Goal: Task Accomplishment & Management: Complete application form

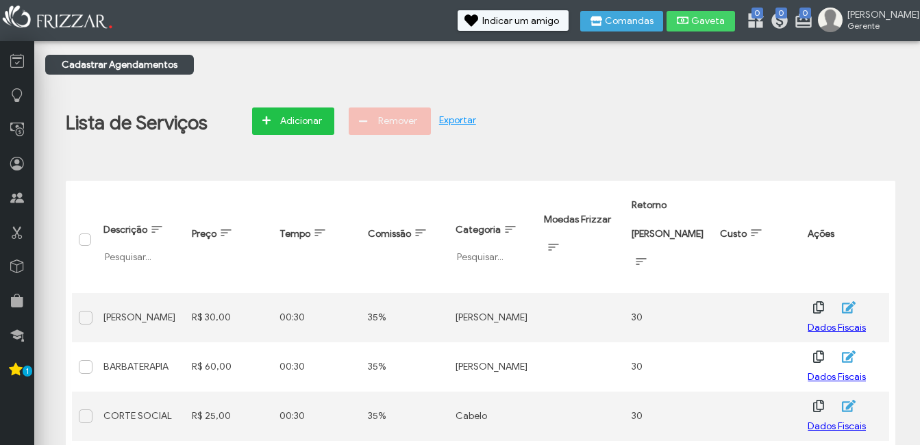
click at [294, 129] on span "Adicionar" at bounding box center [301, 121] width 48 height 21
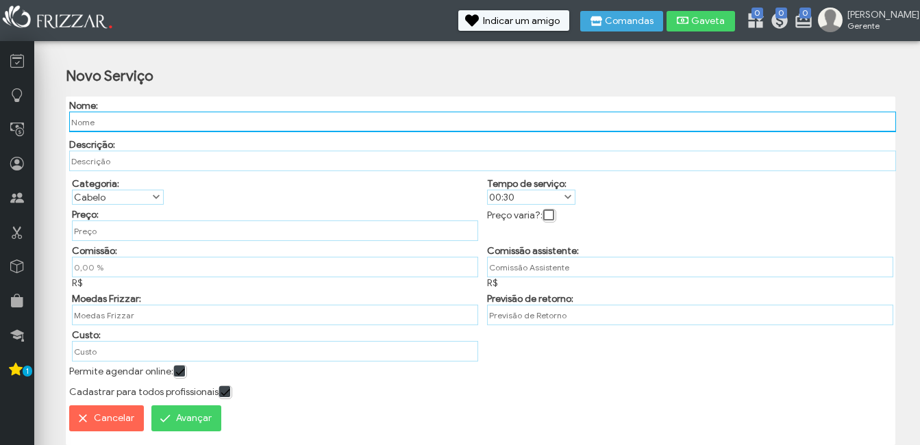
click at [165, 121] on input "text" at bounding box center [482, 122] width 827 height 21
type input "LIMPEZA DE PELE"
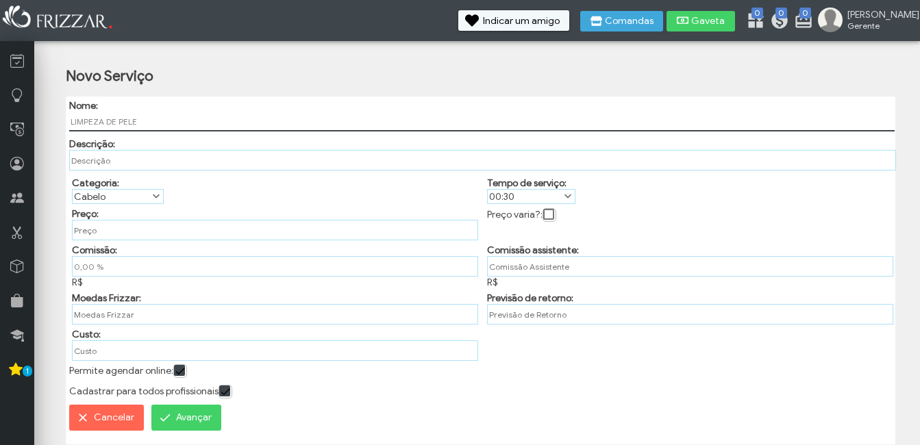
click at [126, 198] on label "Cabelo" at bounding box center [112, 197] width 78 height 14
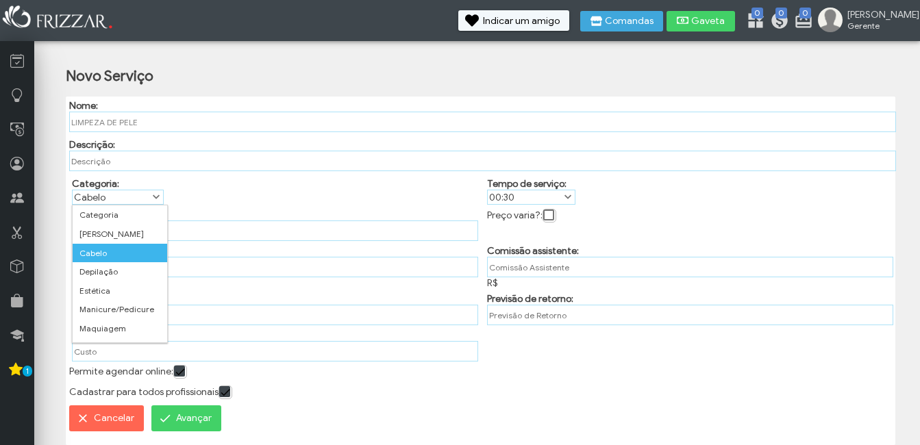
scroll to position [8, 61]
click at [122, 288] on li "Estética" at bounding box center [120, 290] width 95 height 19
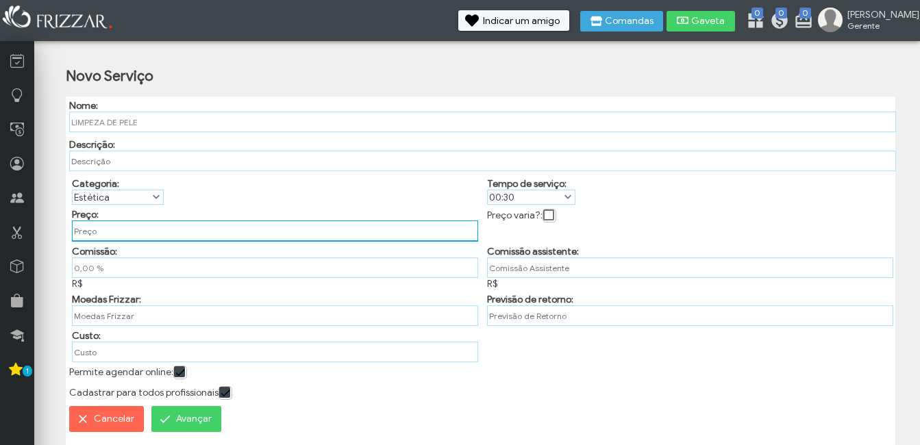
click at [109, 233] on input "text" at bounding box center [275, 231] width 406 height 21
type input "R$ 45,00"
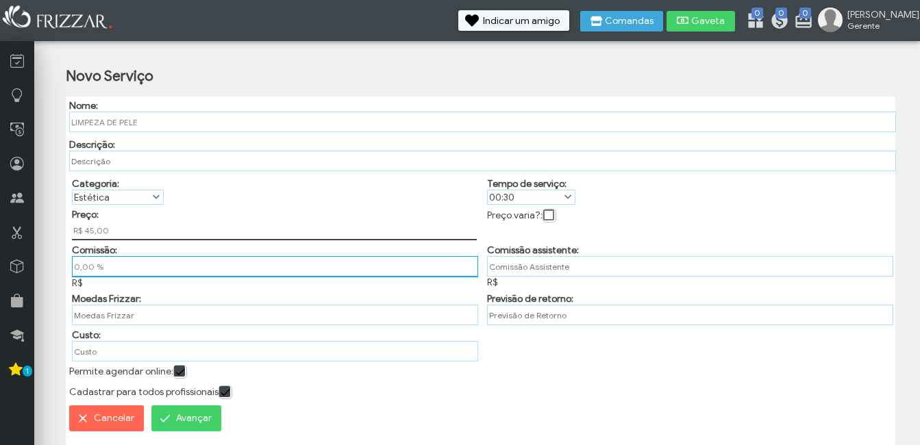
click at [121, 257] on input "0,00 %" at bounding box center [275, 266] width 406 height 21
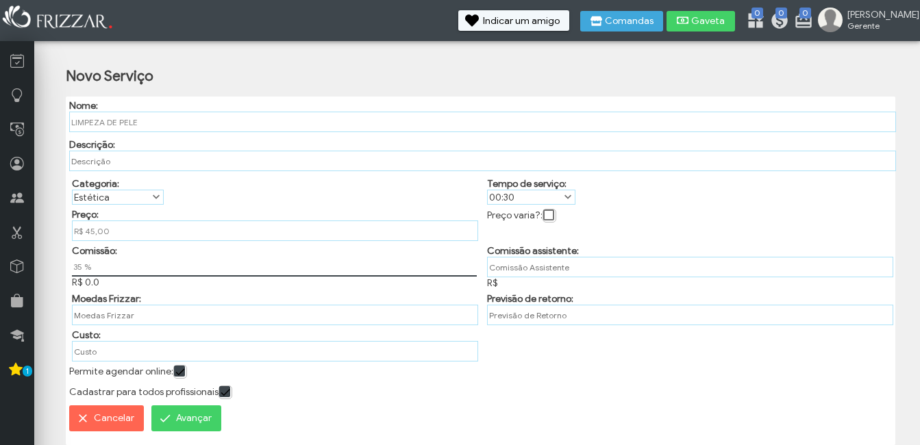
type input "35,00 %"
click at [562, 379] on div "Nome: LIMPEZA DE PELE Descrição: Categoria: Categoria Barba Cabelo Depilação Es…" at bounding box center [480, 271] width 829 height 349
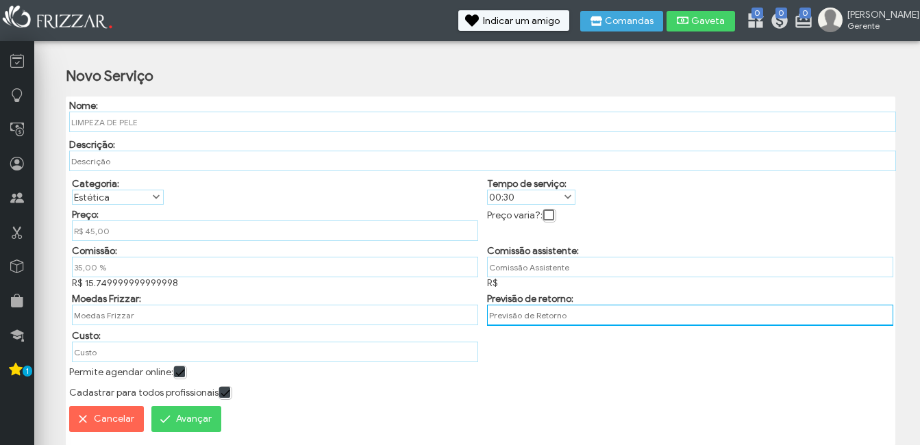
drag, startPoint x: 562, startPoint y: 377, endPoint x: 555, endPoint y: 316, distance: 62.0
click at [555, 316] on input "text" at bounding box center [690, 315] width 406 height 21
type input "30"
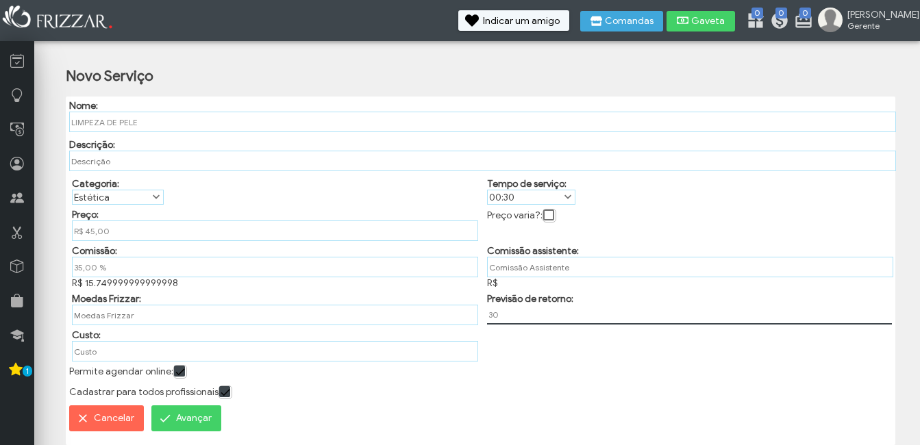
click at [173, 419] on button "Avançar" at bounding box center [186, 418] width 70 height 26
